Goal: Information Seeking & Learning: Learn about a topic

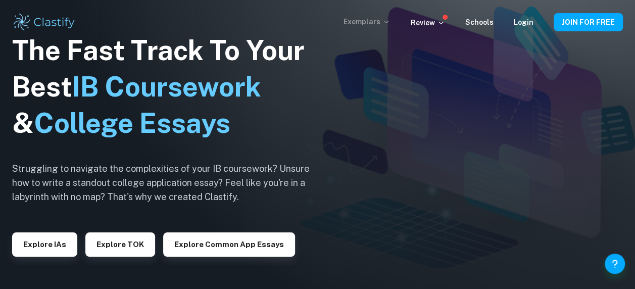
click at [385, 23] on p "Exemplars" at bounding box center [367, 21] width 47 height 11
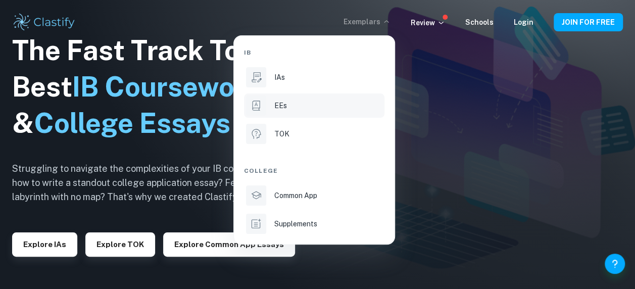
click at [296, 106] on div "EEs" at bounding box center [329, 105] width 108 height 11
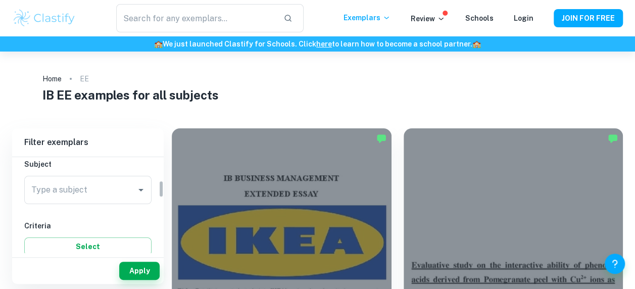
scroll to position [101, 0]
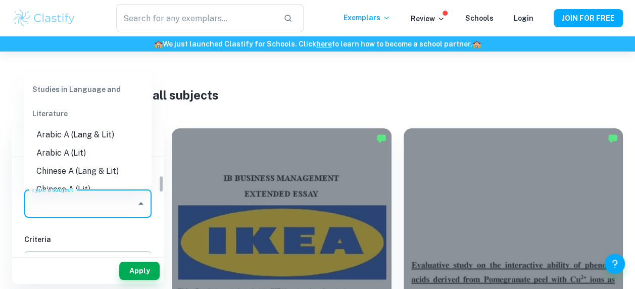
click at [99, 202] on input "Type a subject" at bounding box center [80, 203] width 103 height 19
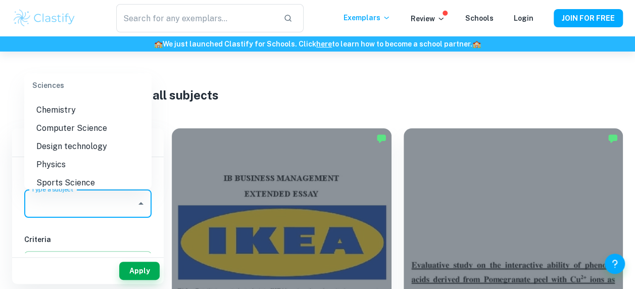
scroll to position [1118, 0]
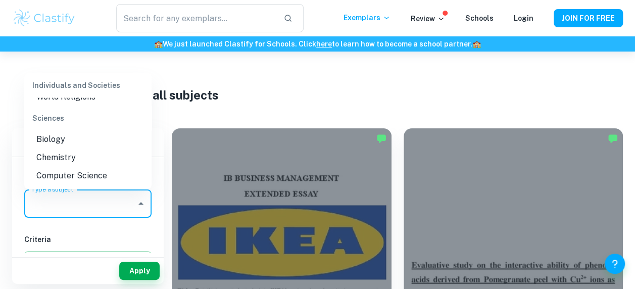
click at [96, 149] on li "Biology" at bounding box center [87, 139] width 127 height 18
type input "Biology"
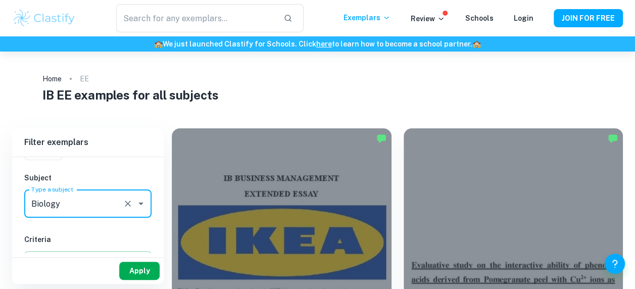
click at [130, 267] on button "Apply" at bounding box center [139, 271] width 40 height 18
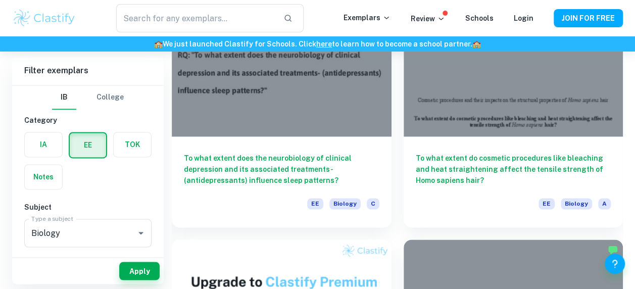
scroll to position [708, 0]
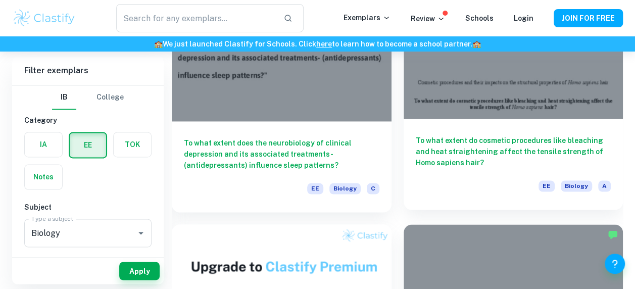
click at [444, 143] on h6 "To what extent do cosmetic procedures like bleaching and heat straightening aff…" at bounding box center [514, 151] width 196 height 33
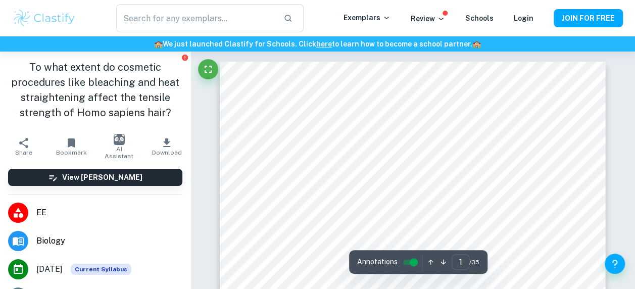
scroll to position [1374, 0]
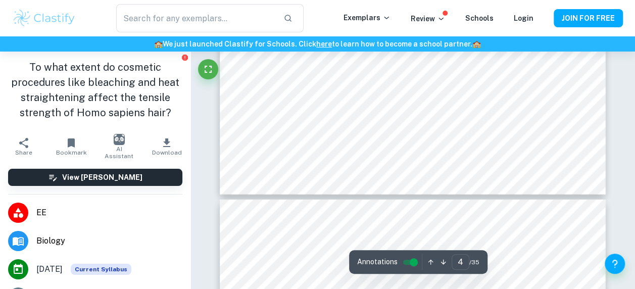
type input "4"
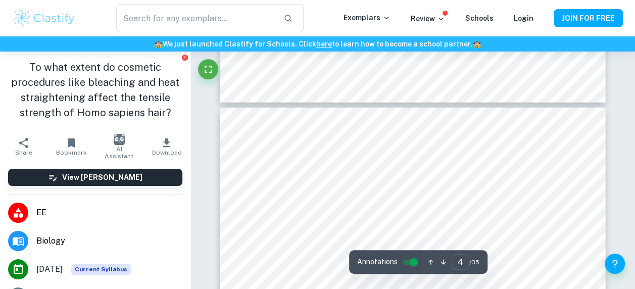
scroll to position [1517, 0]
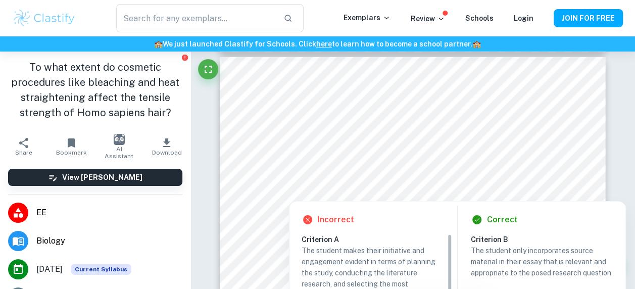
click at [398, 140] on div at bounding box center [476, 147] width 163 height 18
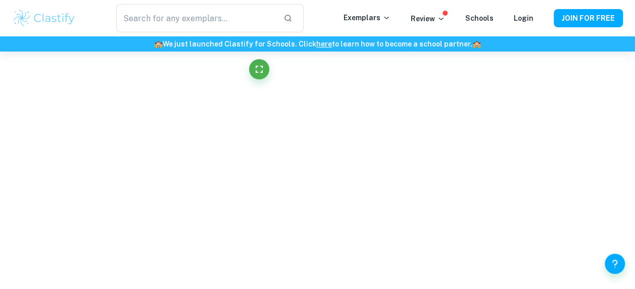
drag, startPoint x: 389, startPoint y: 148, endPoint x: 358, endPoint y: 130, distance: 36.0
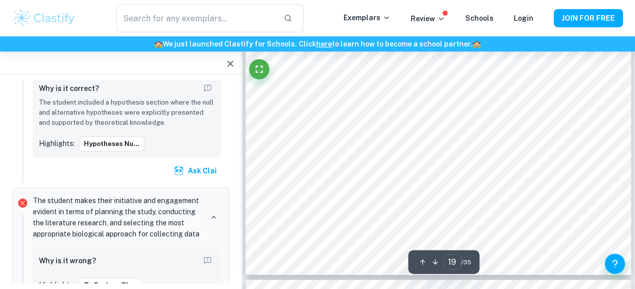
scroll to position [9419, 0]
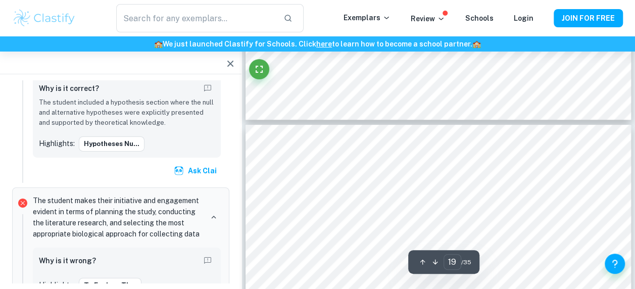
type input "20"
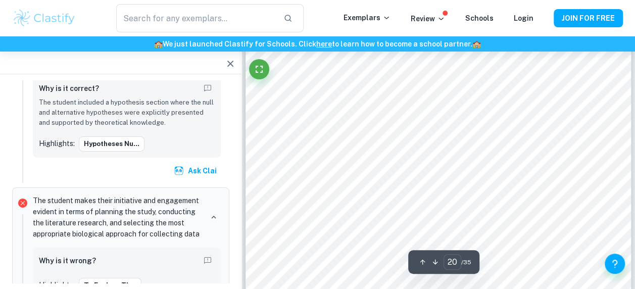
scroll to position [9672, 0]
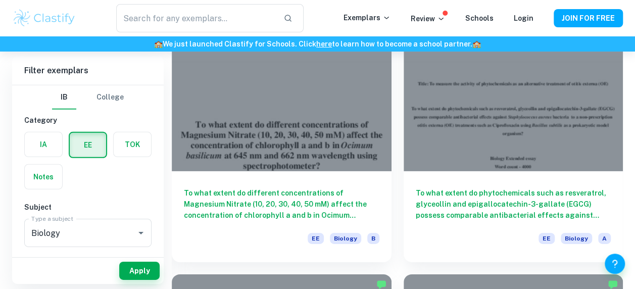
scroll to position [1466, 0]
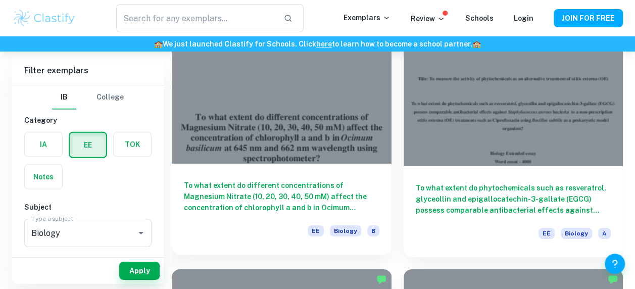
click at [354, 196] on h6 "To what extent do different concentrations of Magnesium Nitrate (10, 20, 30, 40…" at bounding box center [282, 196] width 196 height 33
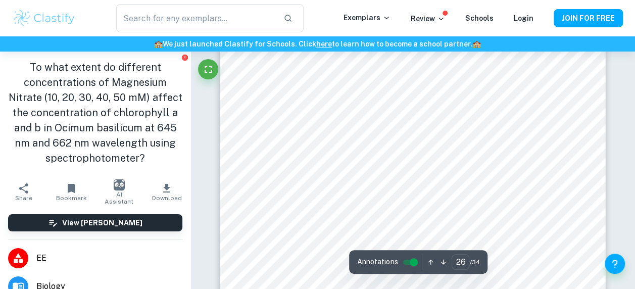
scroll to position [12849, 0]
type input "24"
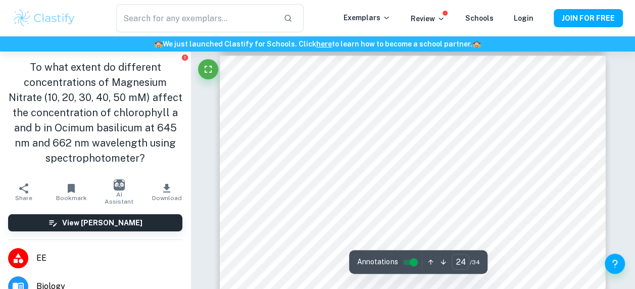
scroll to position [11888, 0]
